Goal: Book appointment/travel/reservation

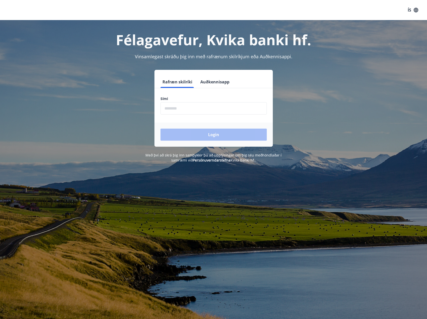
click at [168, 110] on input "phone" at bounding box center [214, 108] width 106 height 12
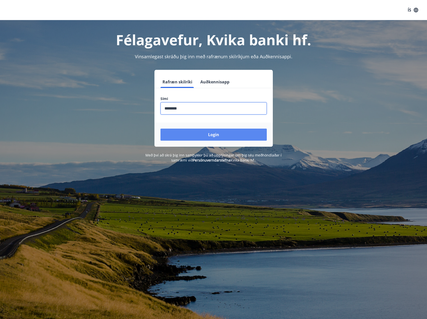
type input "********"
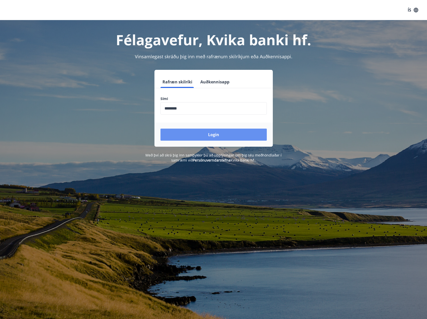
click at [204, 137] on button "Login" at bounding box center [214, 135] width 106 height 12
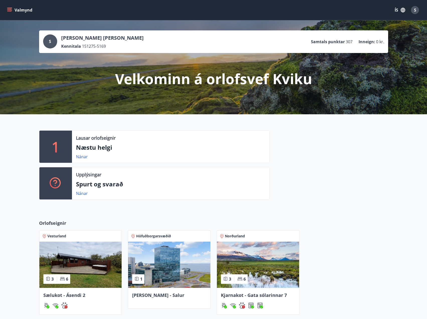
click at [89, 279] on img at bounding box center [80, 264] width 82 height 46
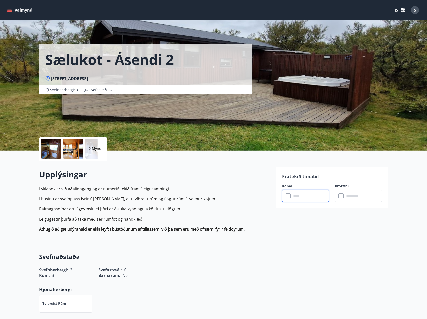
click at [313, 198] on input "text" at bounding box center [310, 196] width 37 height 12
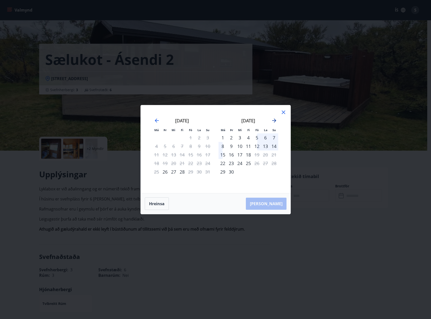
click at [273, 121] on icon "Move forward to switch to the next month." at bounding box center [274, 120] width 6 height 6
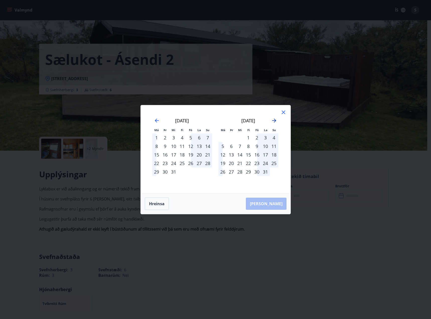
click at [274, 120] on icon "Move forward to switch to the next month." at bounding box center [274, 120] width 6 height 6
click at [275, 123] on icon "Move forward to switch to the next month." at bounding box center [274, 120] width 6 height 6
click at [257, 138] on div "3" at bounding box center [257, 137] width 9 height 9
click at [274, 137] on div "5" at bounding box center [274, 137] width 9 height 9
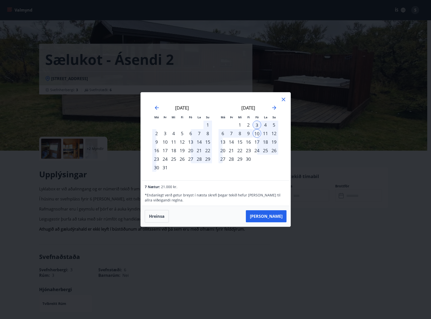
click at [258, 123] on div "3" at bounding box center [257, 124] width 9 height 9
click at [225, 135] on div "6" at bounding box center [223, 133] width 9 height 9
click at [224, 135] on div "6" at bounding box center [223, 133] width 9 height 9
click at [163, 215] on button "Hreinsa" at bounding box center [157, 216] width 24 height 13
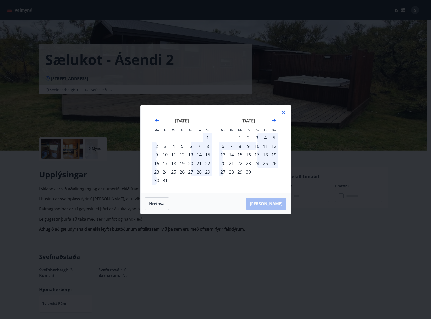
click at [247, 136] on div "2" at bounding box center [248, 137] width 9 height 9
click at [273, 136] on div "5" at bounding box center [274, 137] width 9 height 9
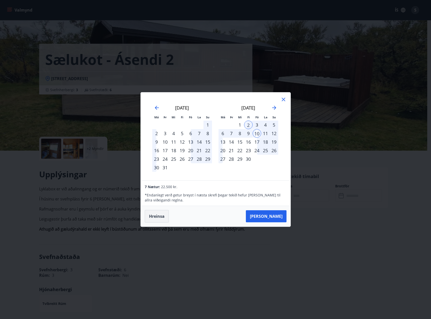
click at [155, 216] on button "Hreinsa" at bounding box center [157, 216] width 24 height 13
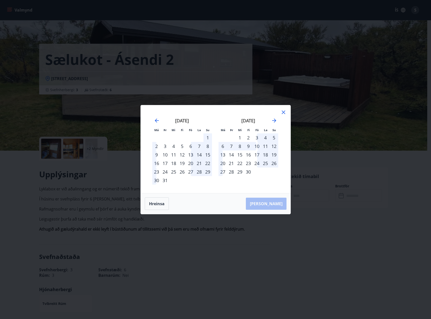
click at [259, 137] on div "3" at bounding box center [257, 137] width 9 height 9
click at [253, 146] on div "10" at bounding box center [257, 146] width 9 height 9
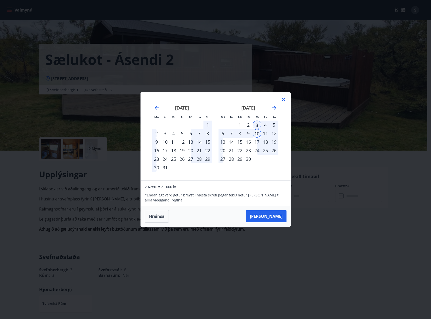
click at [256, 123] on div "3" at bounding box center [257, 124] width 9 height 9
click at [257, 134] on div "10" at bounding box center [257, 133] width 9 height 9
drag, startPoint x: 109, startPoint y: 16, endPoint x: 143, endPoint y: 2, distance: 36.6
click at [109, 16] on div "Má Þr Mi Fi Fö La Su Má Þr Mi Fi Fö La [DEMOGRAPHIC_DATA] [DATE] 1 2 3 4 5 6 7 …" at bounding box center [215, 159] width 431 height 319
